Goal: Information Seeking & Learning: Learn about a topic

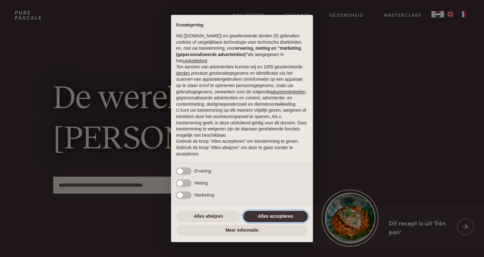
click at [265, 217] on button "Alles accepteren" at bounding box center [275, 216] width 65 height 11
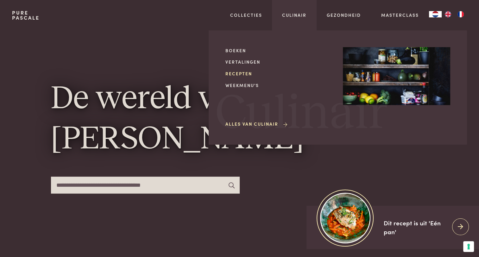
click at [244, 74] on link "Recepten" at bounding box center [278, 73] width 107 height 7
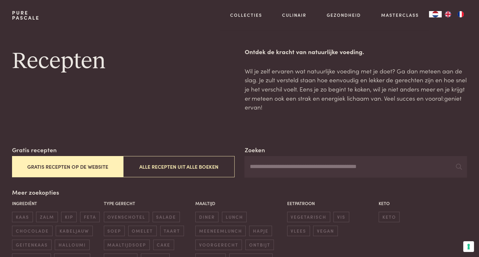
click at [96, 165] on button "Gratis recepten op de website" at bounding box center [67, 166] width 111 height 21
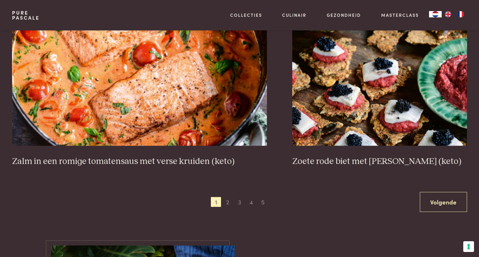
scroll to position [1151, 0]
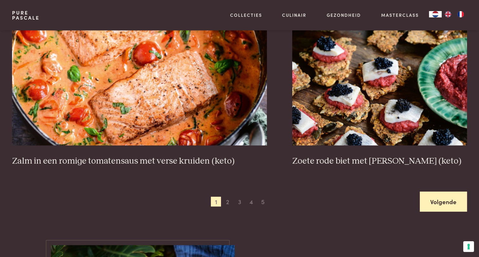
click at [434, 195] on link "Volgende" at bounding box center [443, 202] width 47 height 20
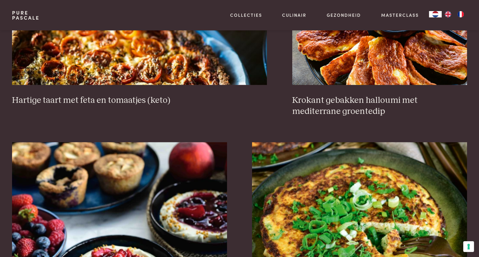
scroll to position [771, 0]
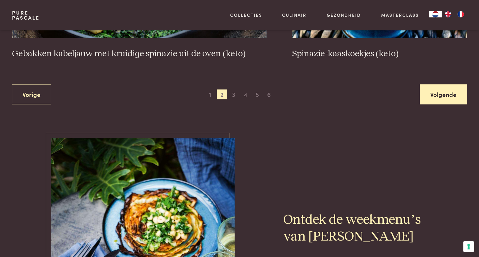
click at [431, 91] on link "Volgende" at bounding box center [443, 95] width 47 height 20
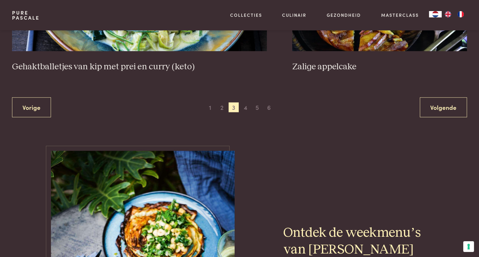
scroll to position [1269, 0]
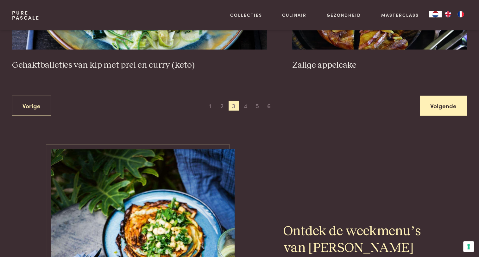
click at [432, 102] on link "Volgende" at bounding box center [443, 106] width 47 height 20
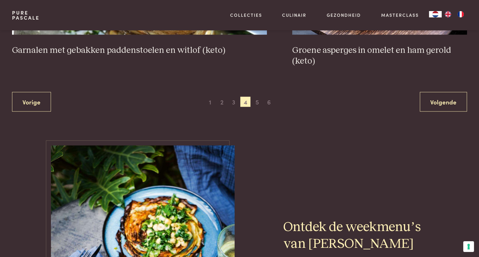
scroll to position [1268, 0]
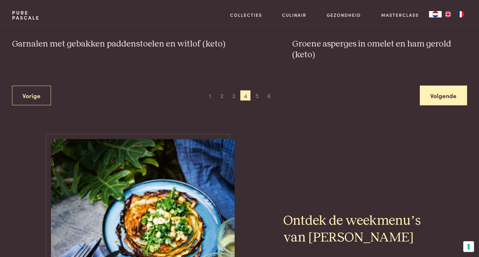
click at [440, 95] on link "Volgende" at bounding box center [443, 96] width 47 height 20
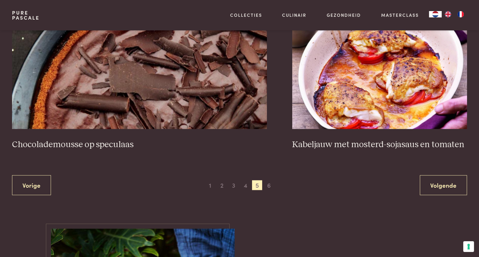
scroll to position [1168, 0]
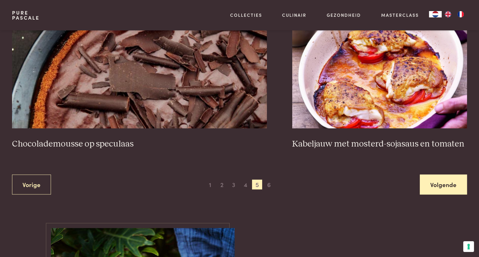
click at [430, 185] on link "Volgende" at bounding box center [443, 184] width 47 height 20
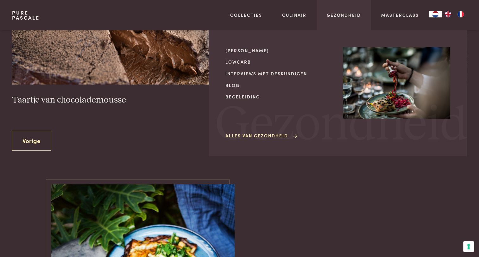
scroll to position [336, 0]
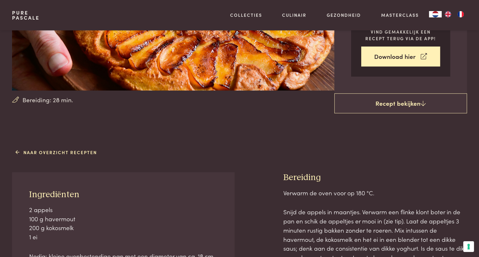
scroll to position [1, 0]
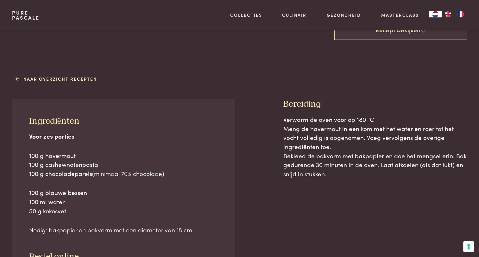
scroll to position [230, 0]
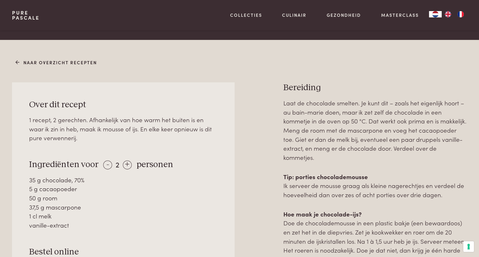
scroll to position [233, 0]
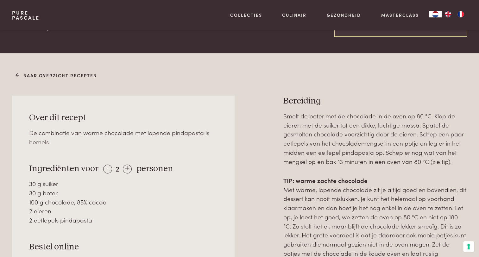
scroll to position [151, 0]
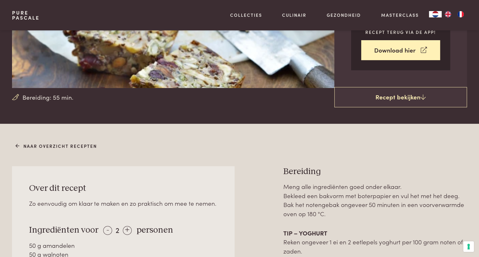
scroll to position [145, 0]
